Goal: Transaction & Acquisition: Download file/media

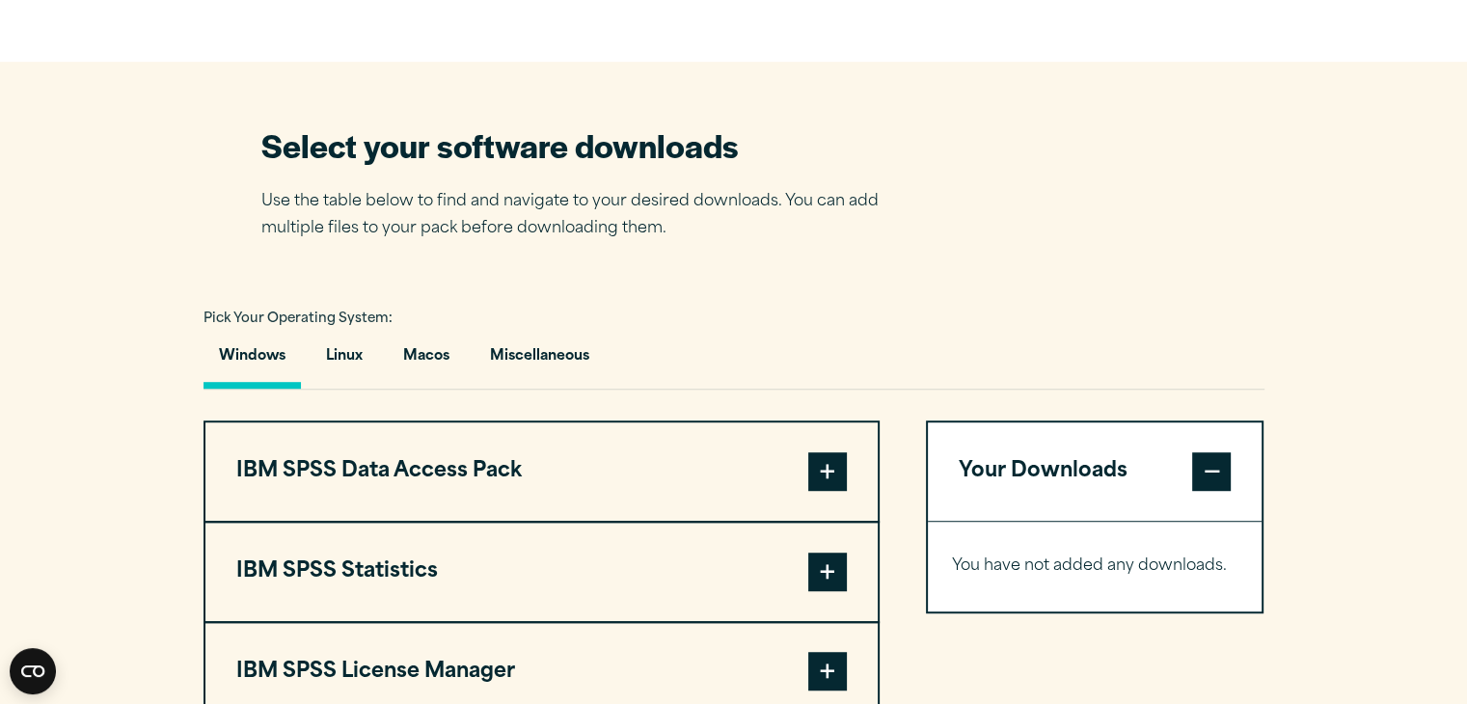
scroll to position [1350, 0]
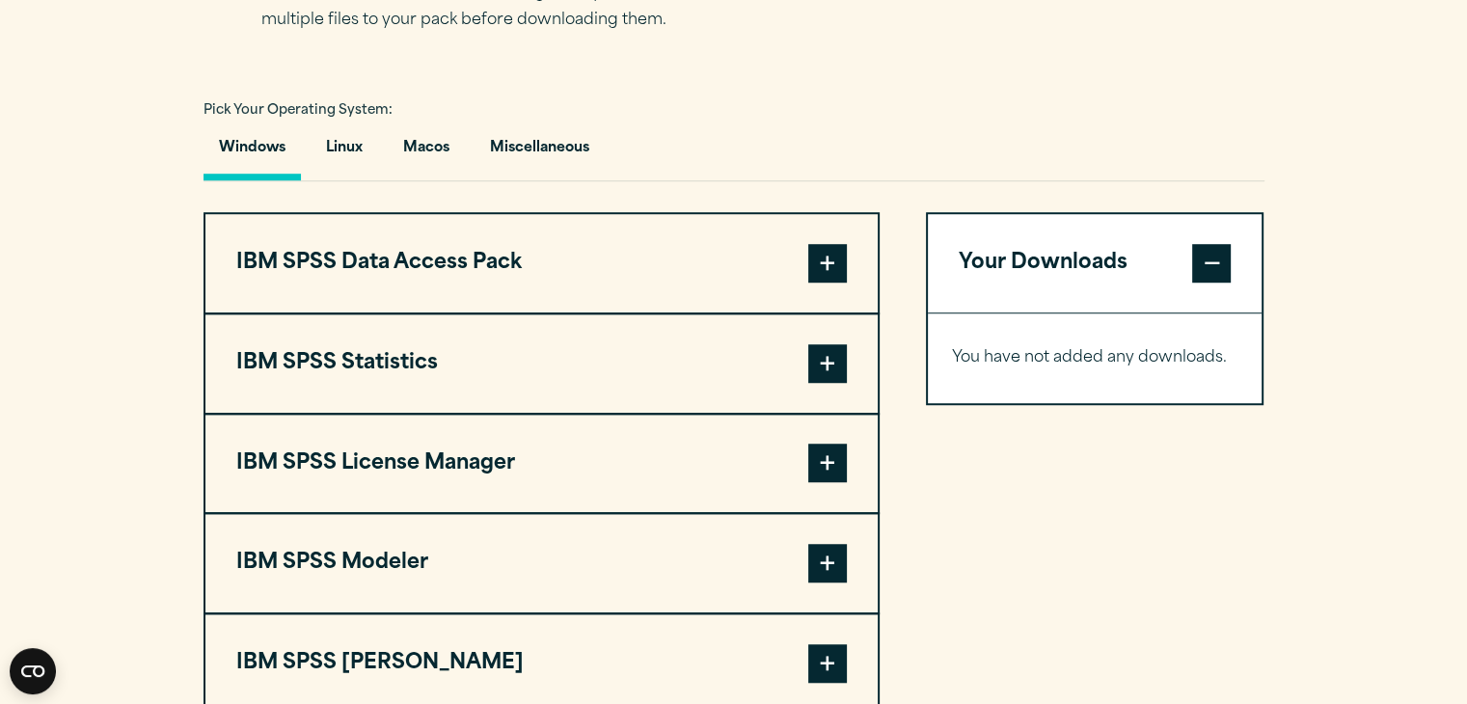
click at [822, 364] on span at bounding box center [827, 363] width 39 height 39
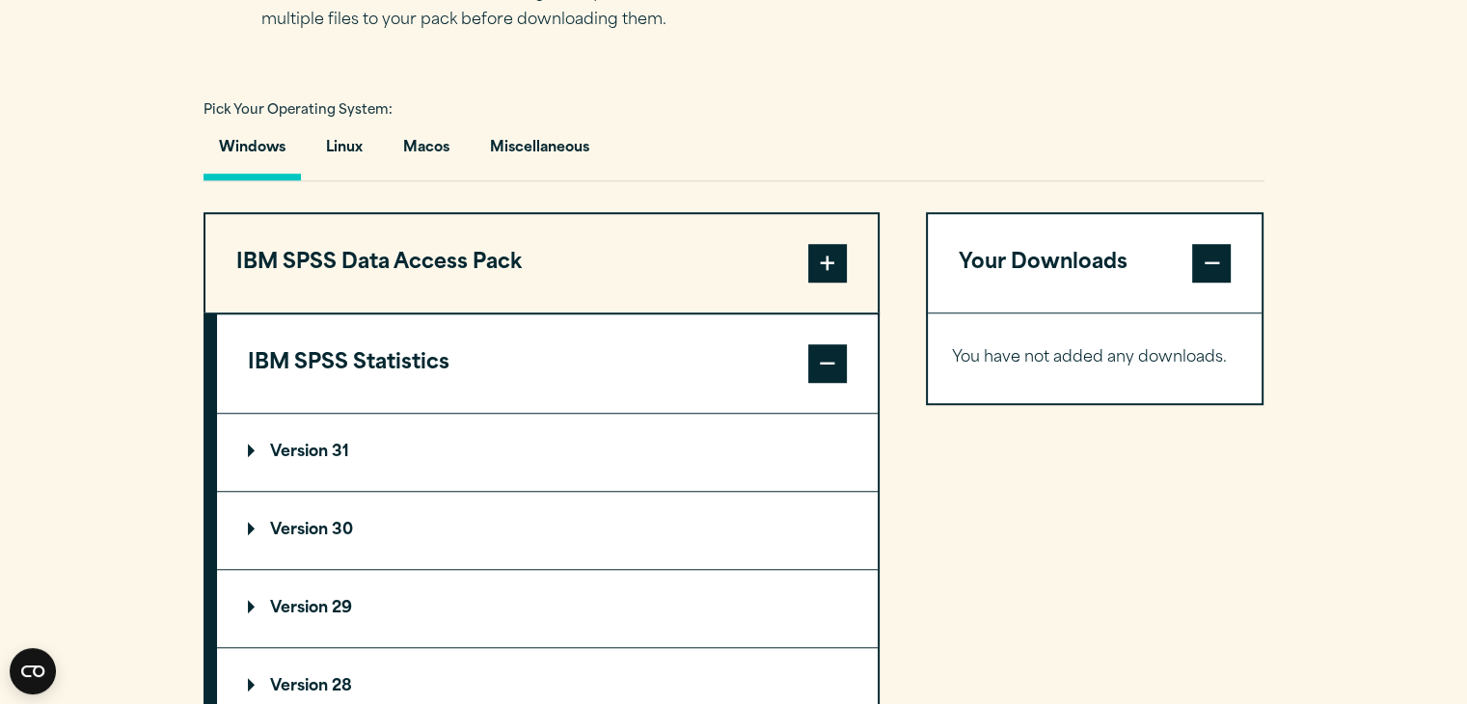
scroll to position [1446, 0]
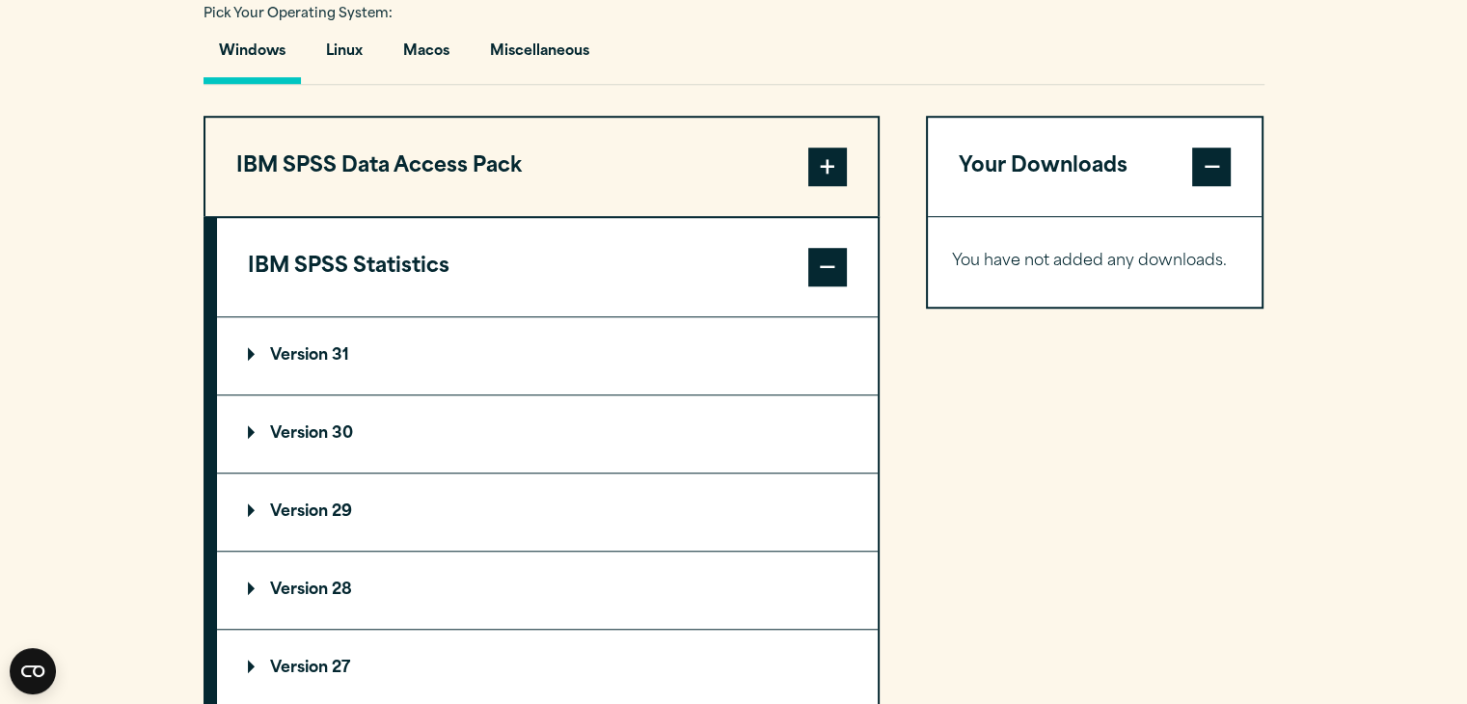
click at [284, 504] on p "Version 29" at bounding box center [300, 511] width 104 height 15
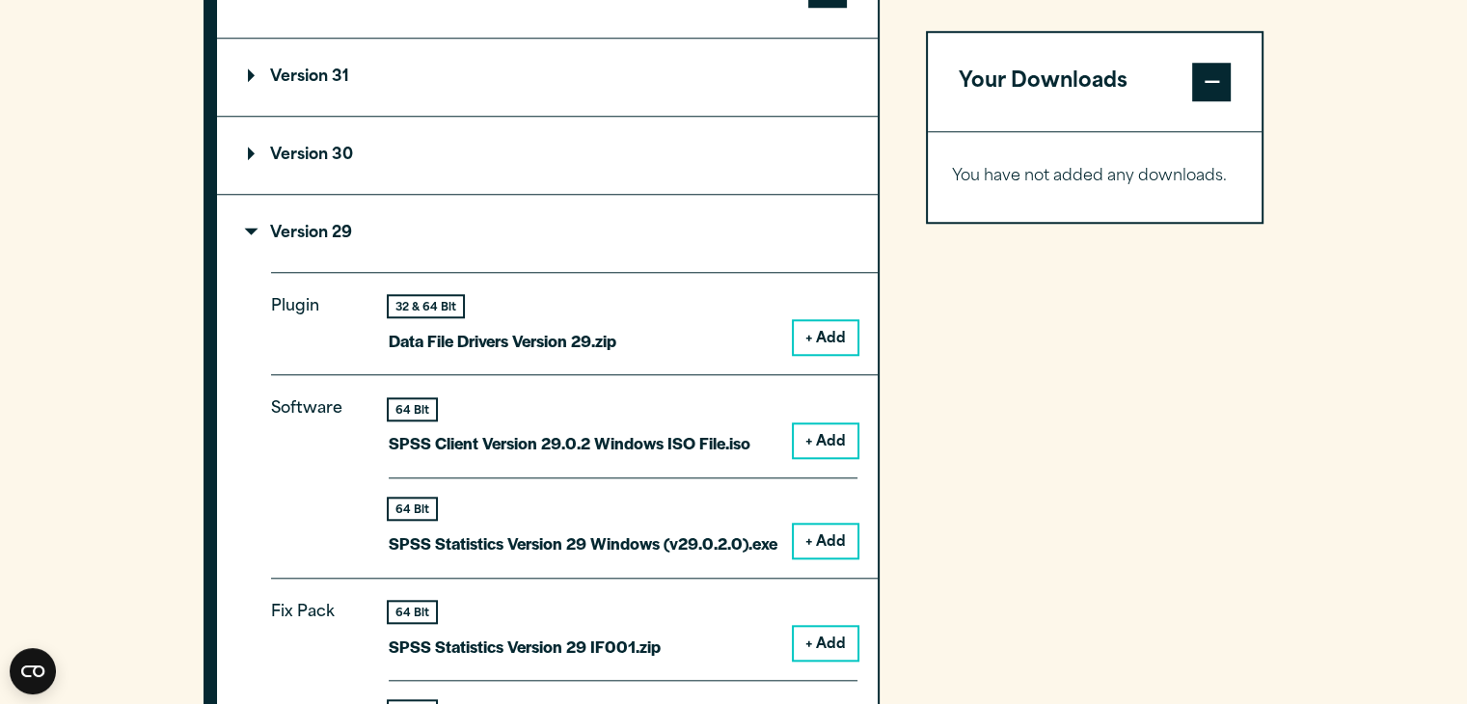
scroll to position [1928, 0]
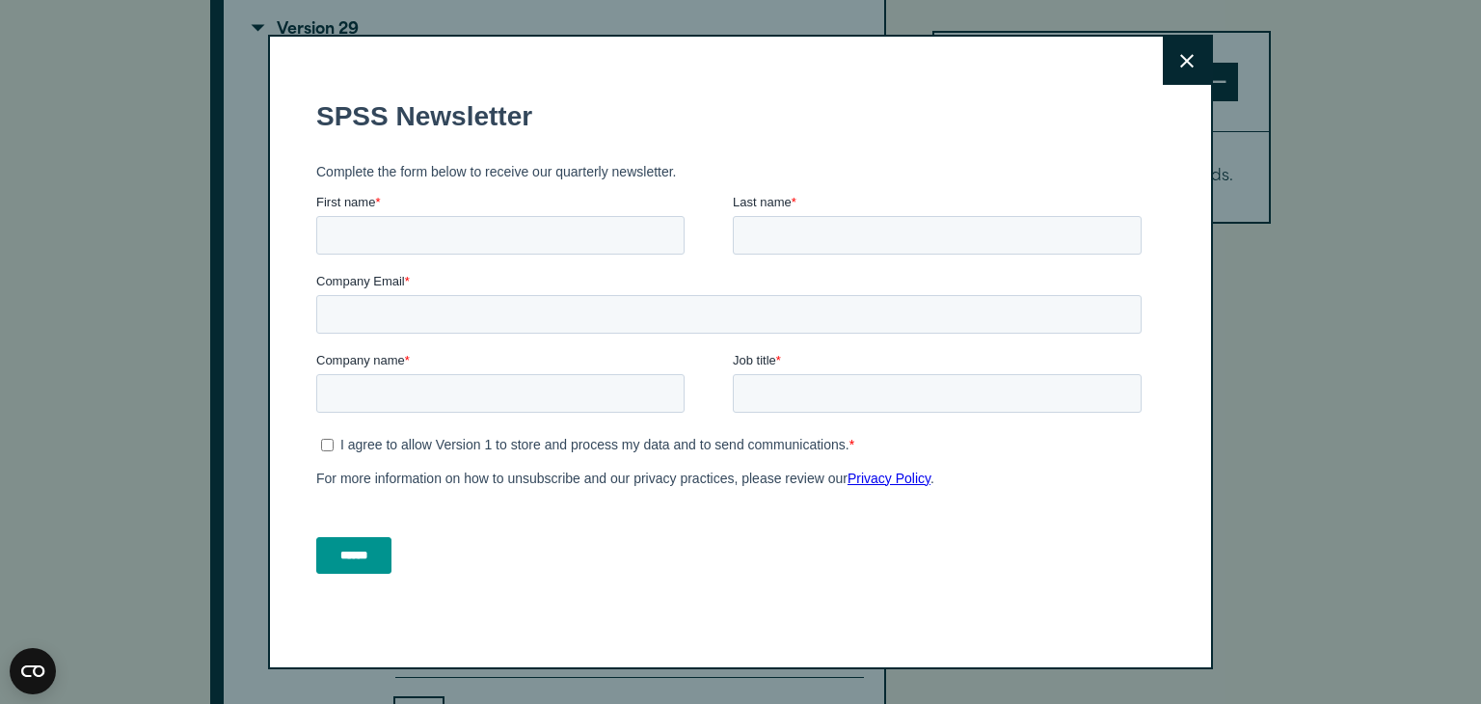
click at [1180, 54] on icon at bounding box center [1186, 61] width 13 height 14
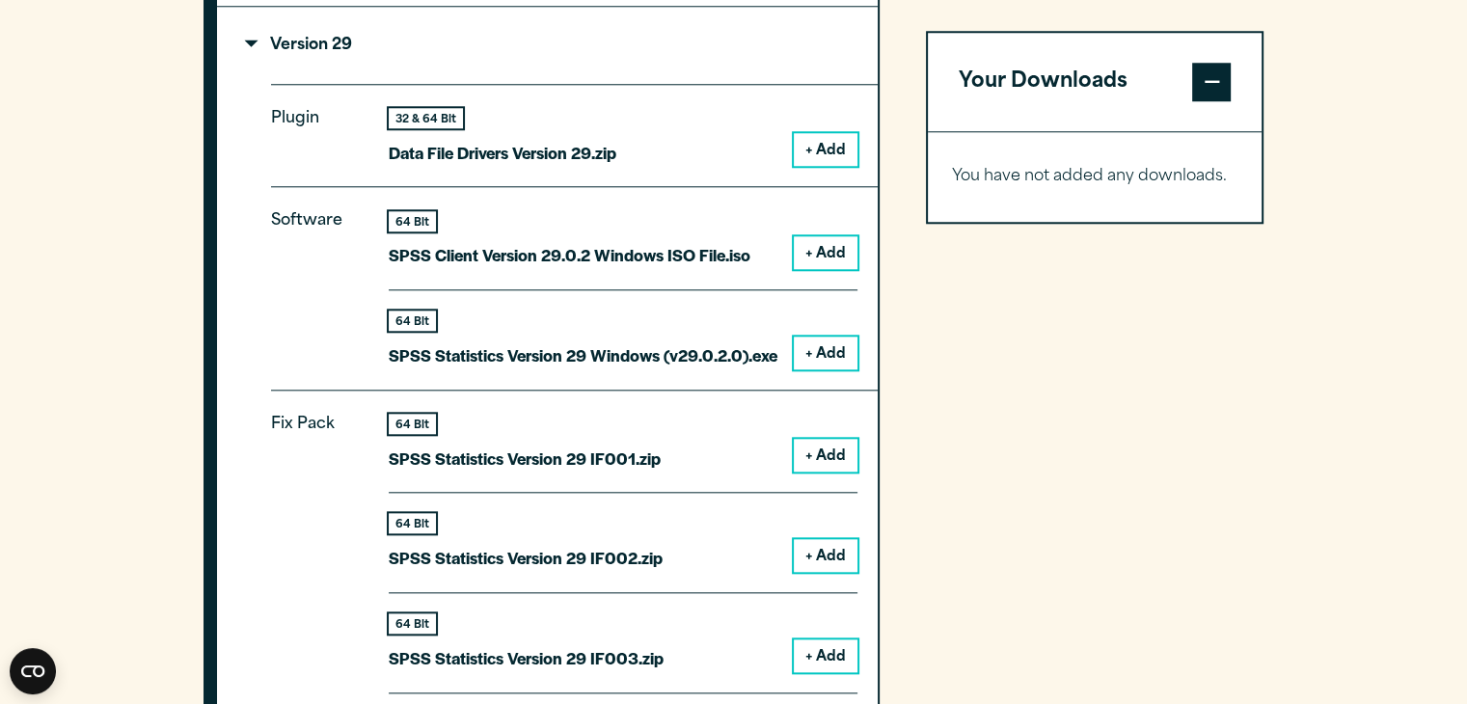
scroll to position [1917, 0]
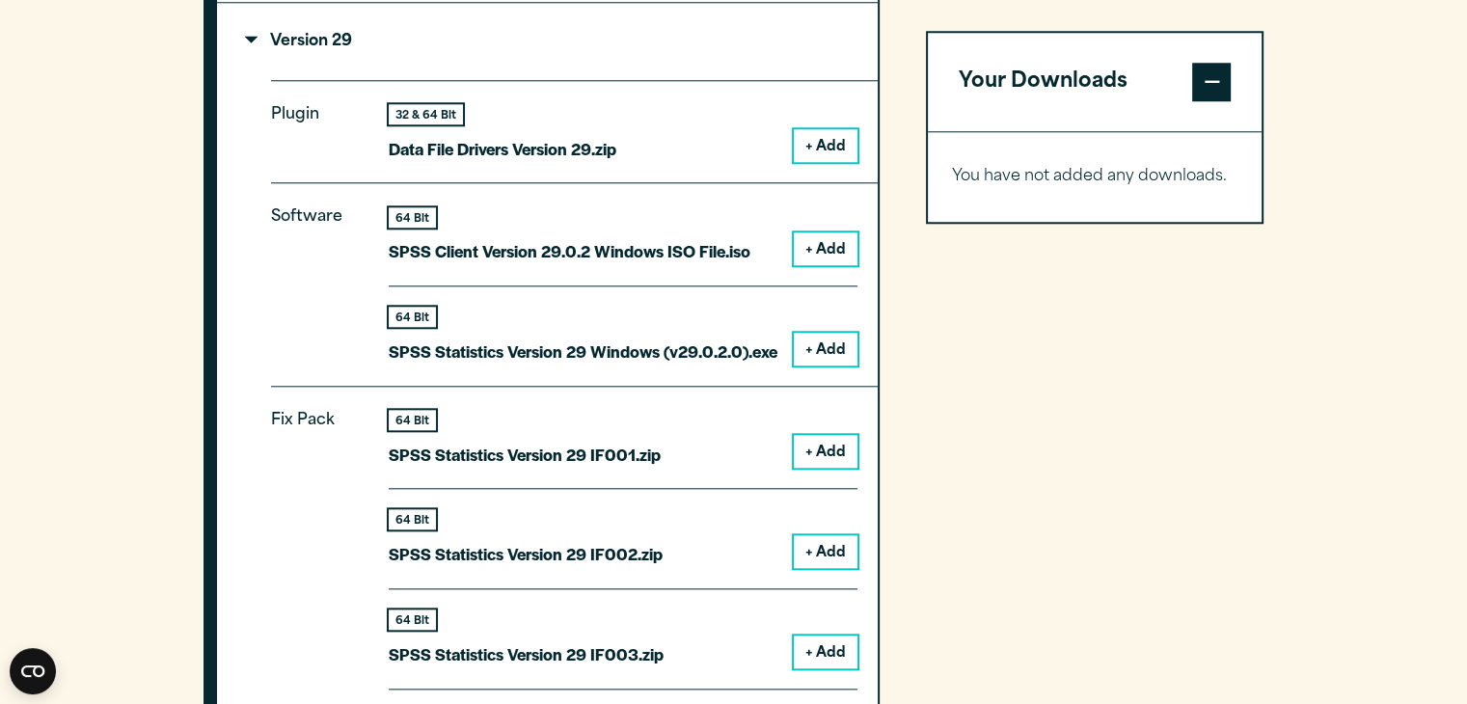
click at [823, 348] on button "+ Add" at bounding box center [826, 349] width 64 height 33
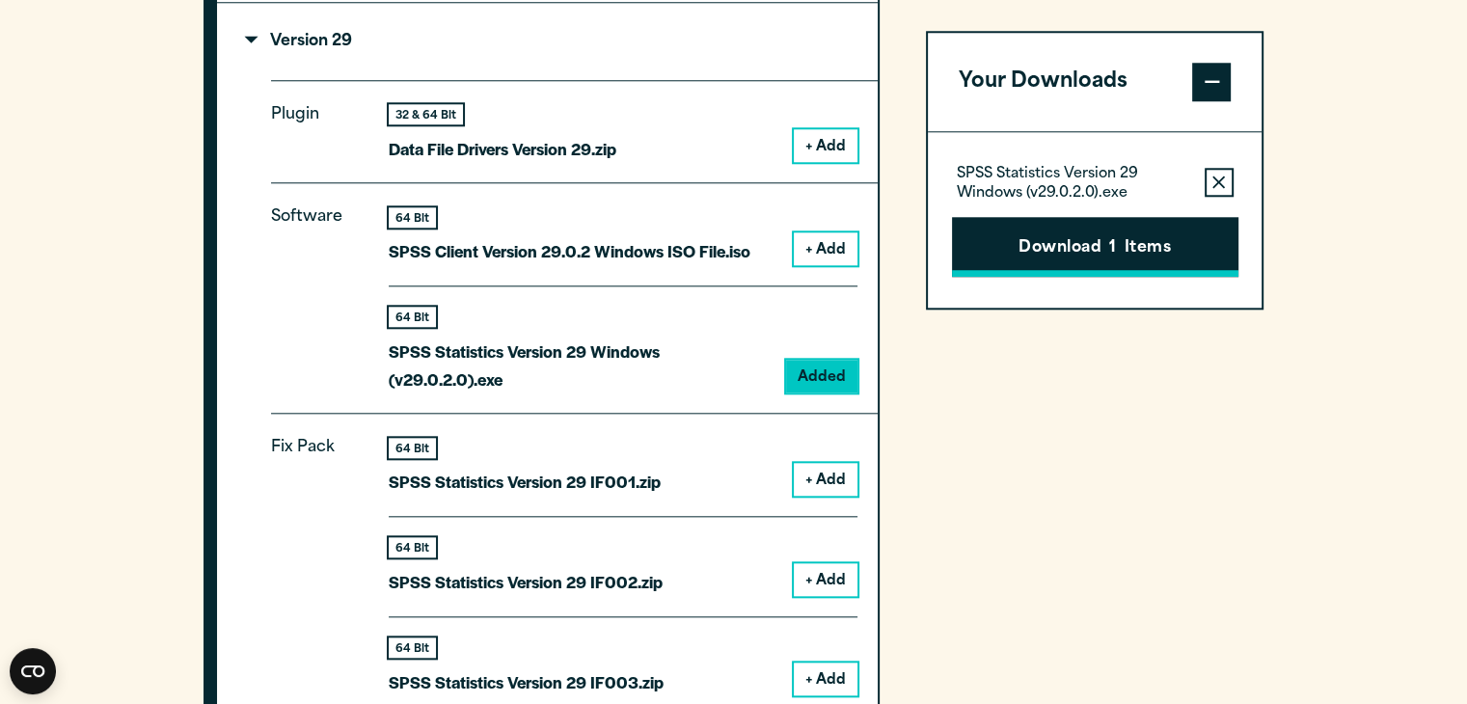
click at [1128, 245] on button "Download 1 Items" at bounding box center [1095, 247] width 286 height 60
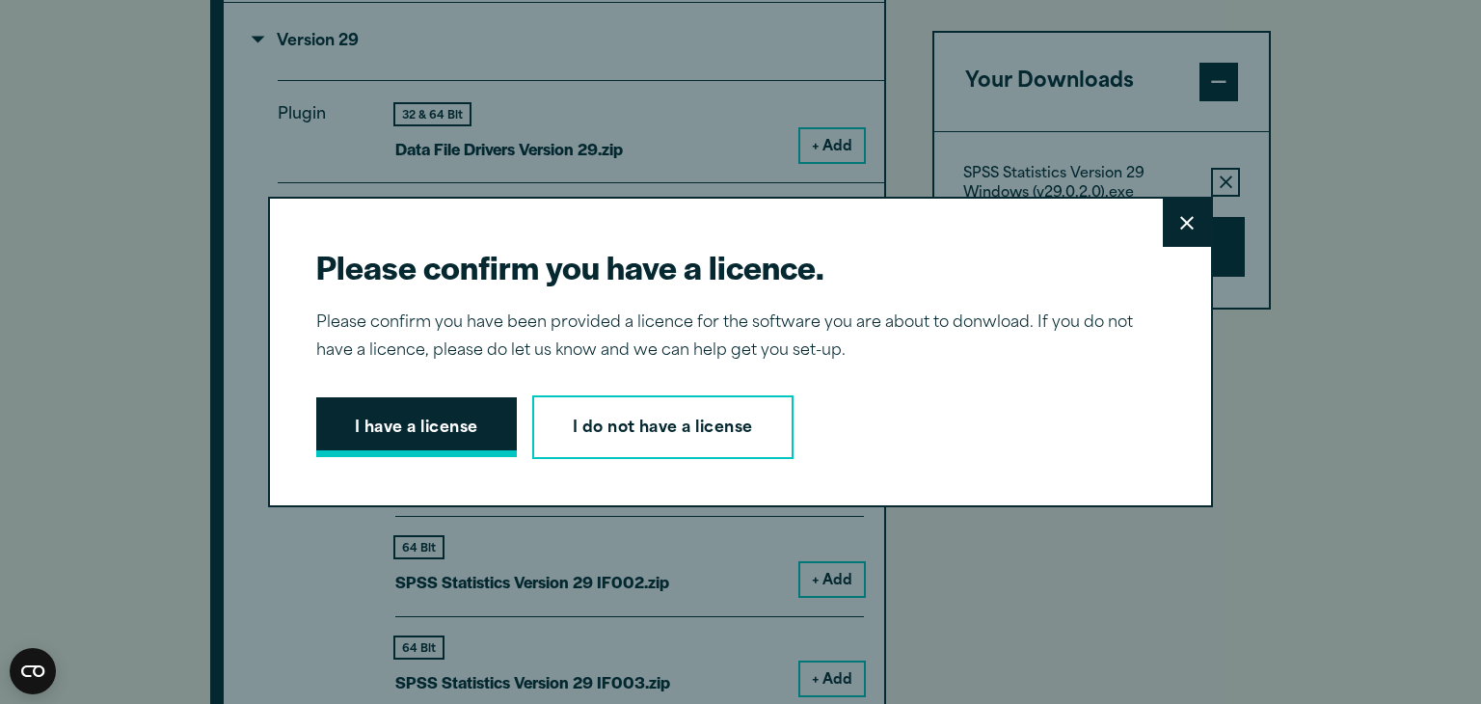
click at [455, 418] on button "I have a license" at bounding box center [416, 427] width 201 height 60
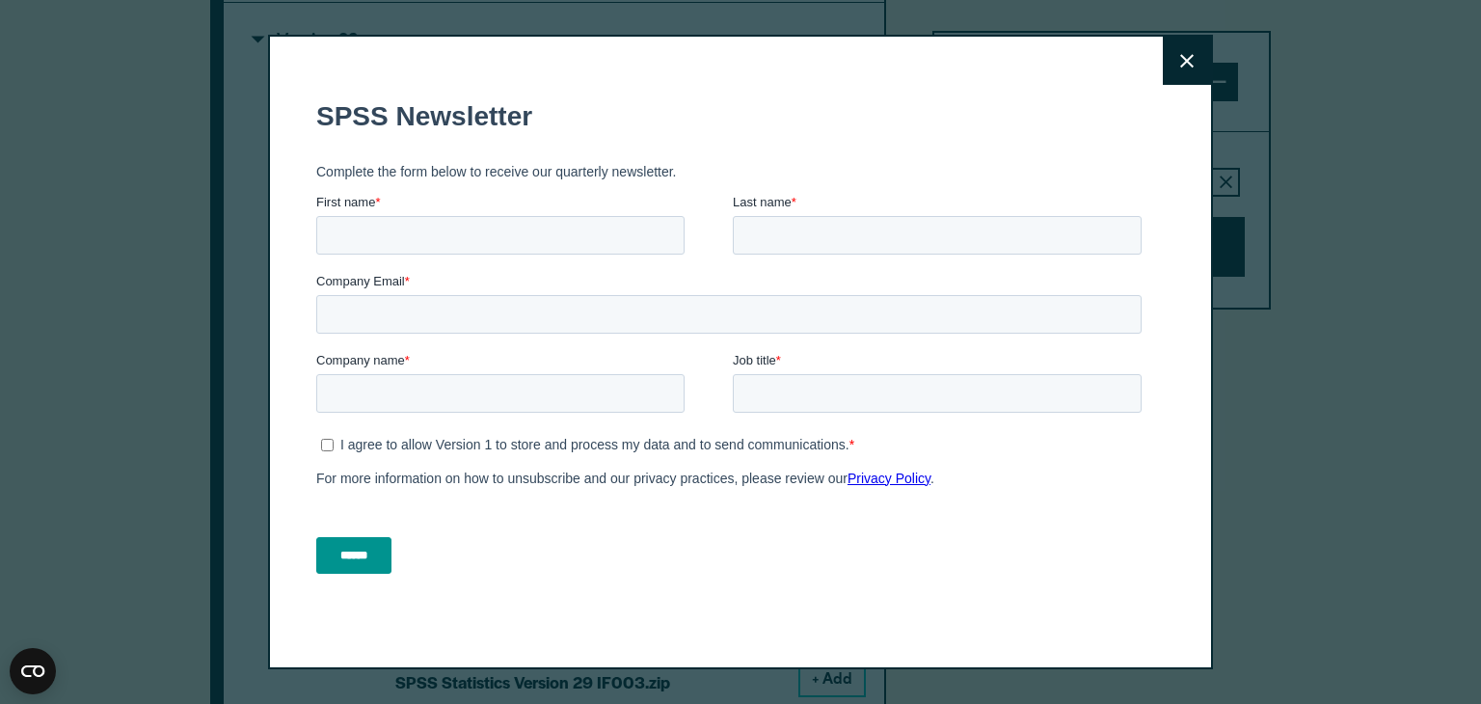
click at [1085, 277] on form "SPSS Newsletter Complete the form below to receive our quarterly newsletter. Fi…" at bounding box center [732, 336] width 833 height 507
click at [513, 237] on input "First name *" at bounding box center [500, 235] width 368 height 39
type input "***"
click at [811, 216] on div at bounding box center [937, 235] width 409 height 39
click at [808, 221] on input "Last name *" at bounding box center [937, 235] width 409 height 39
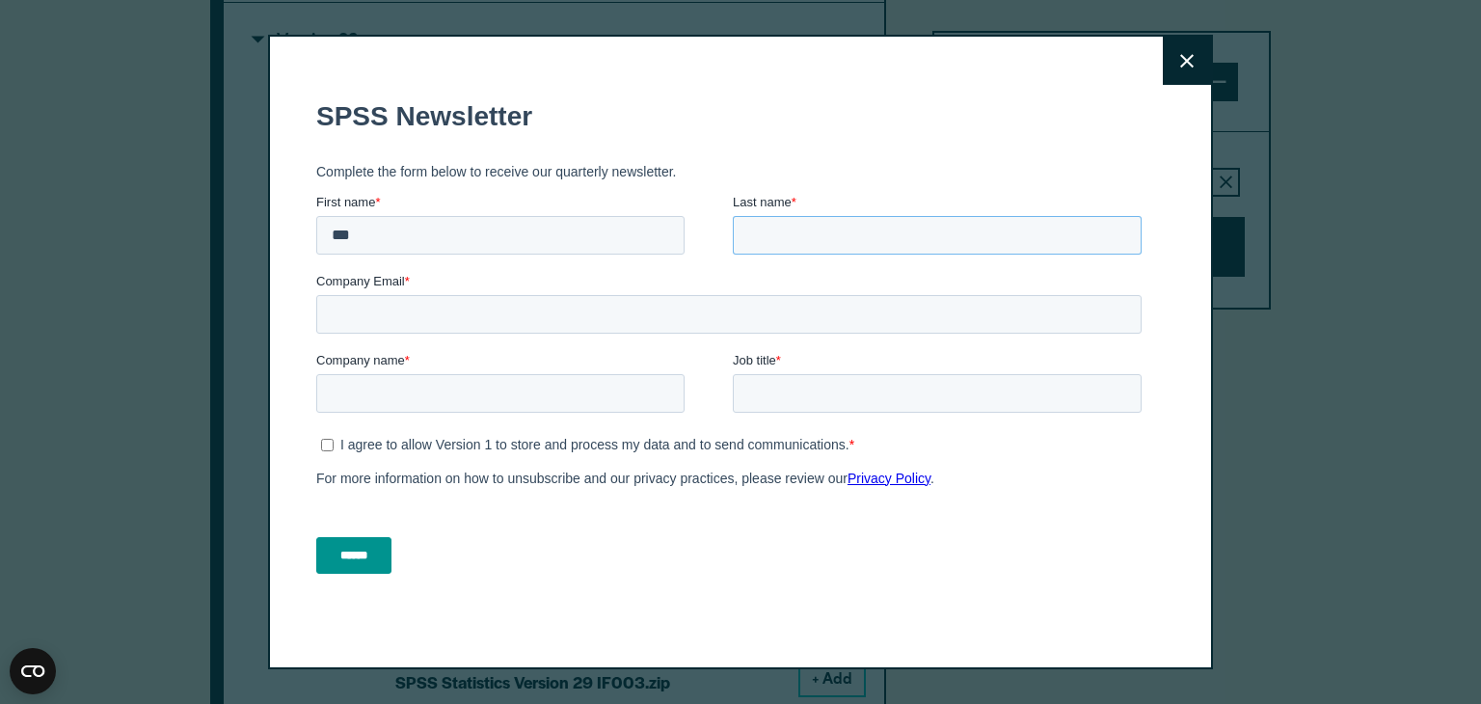
type input "*******"
click at [582, 317] on input "Company Email *" at bounding box center [728, 314] width 825 height 39
click at [582, 316] on input "Company Email *" at bounding box center [728, 314] width 825 height 39
type input "**********"
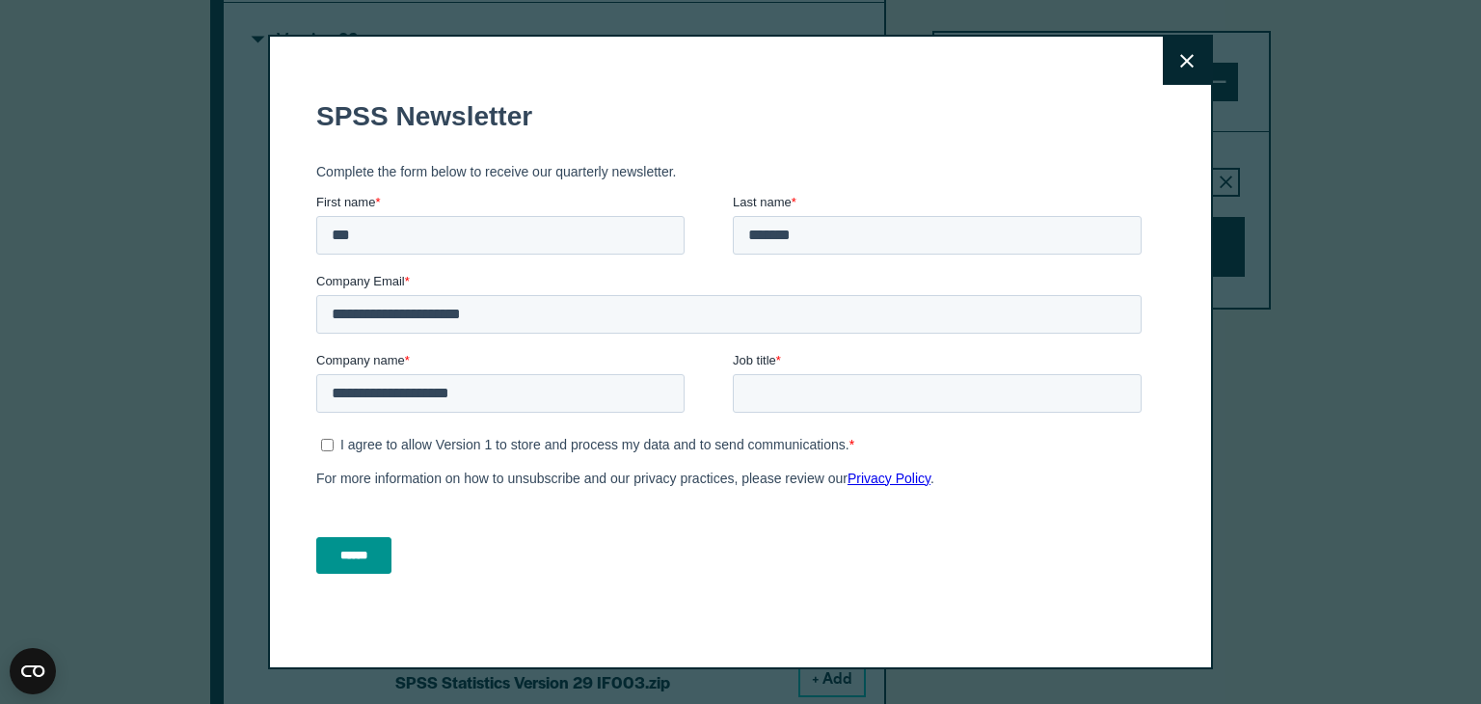
click at [1180, 56] on icon at bounding box center [1186, 61] width 13 height 14
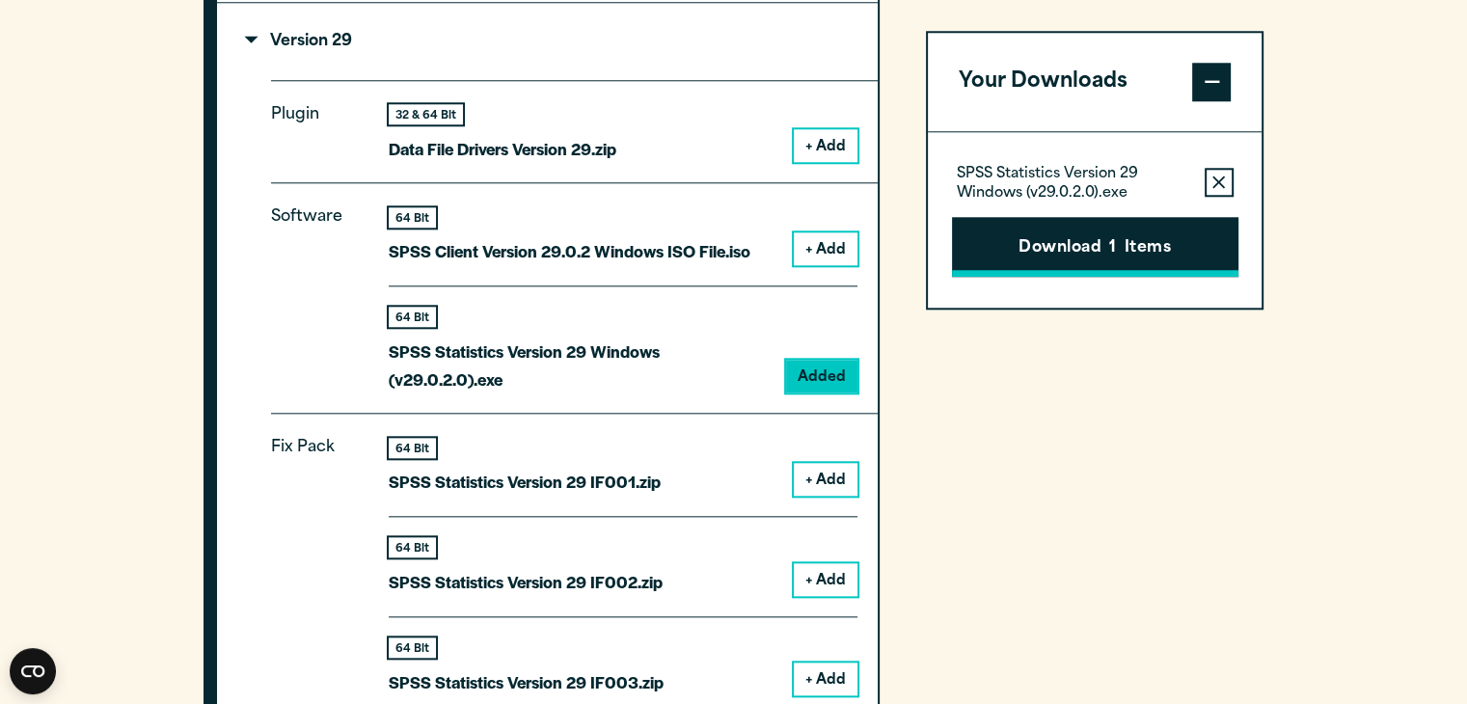
click at [1107, 225] on button "Download 1 Items" at bounding box center [1095, 247] width 286 height 60
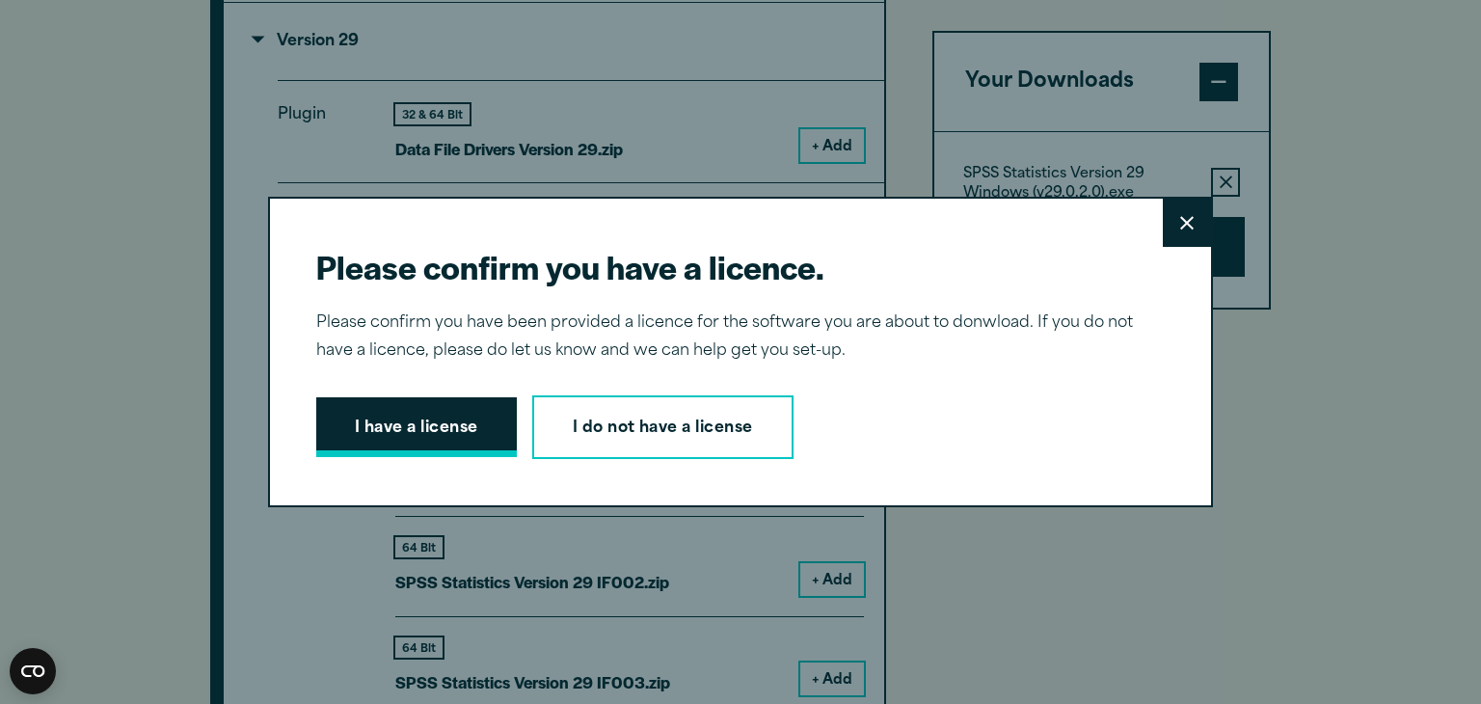
click at [454, 441] on button "I have a license" at bounding box center [416, 427] width 201 height 60
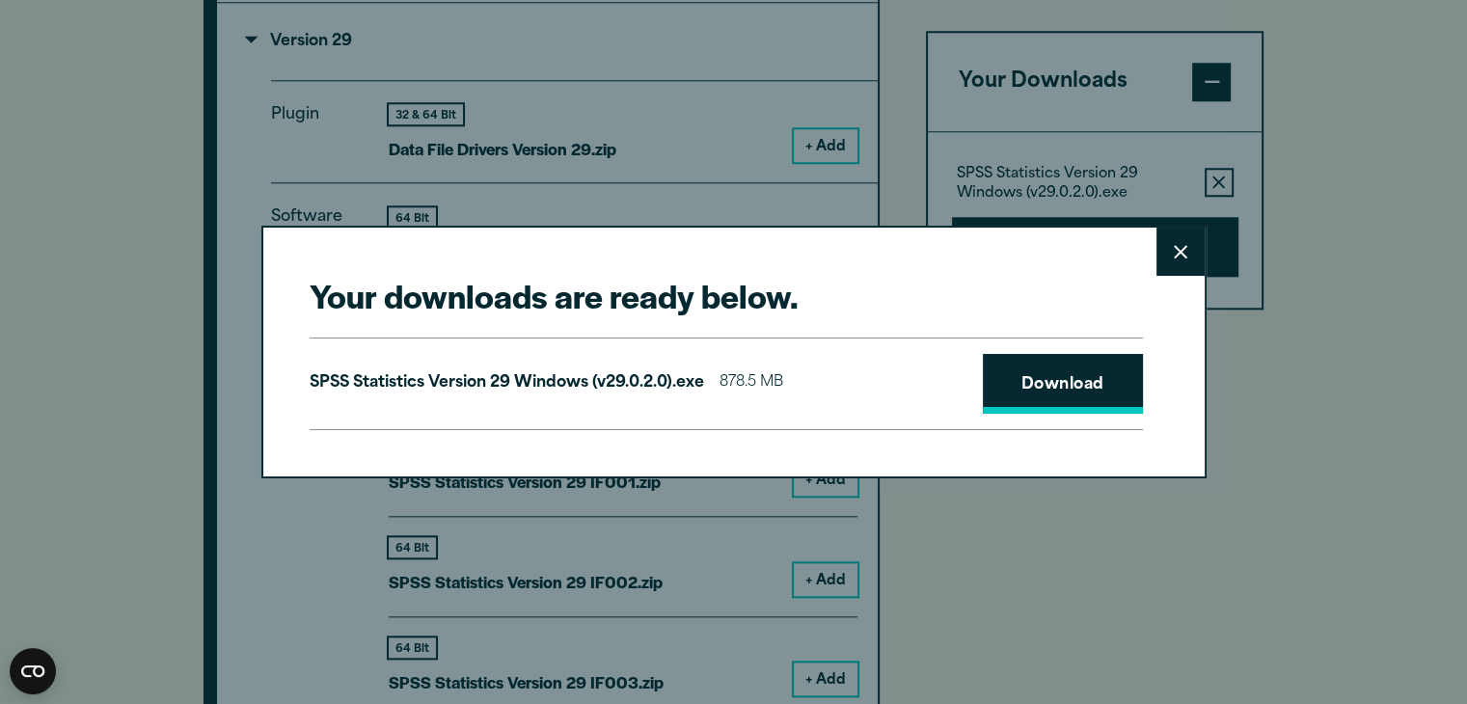
click at [1030, 377] on link "Download" at bounding box center [1063, 384] width 160 height 60
click at [1053, 380] on link "Download" at bounding box center [1063, 384] width 160 height 60
